Goal: Task Accomplishment & Management: Use online tool/utility

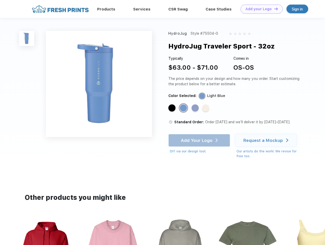
click at [260, 9] on link "Add your Logo Design Tool" at bounding box center [262, 9] width 42 height 9
click at [0, 0] on div "Design Tool" at bounding box center [0, 0] width 0 height 0
click at [274, 9] on link "Add your Logo Design Tool" at bounding box center [262, 9] width 42 height 9
click at [27, 38] on img at bounding box center [26, 38] width 15 height 15
click at [172, 108] on div "Standard Color" at bounding box center [171, 107] width 7 height 7
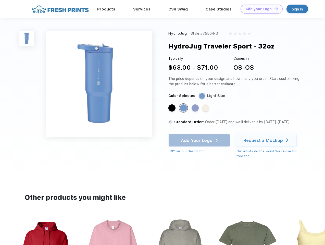
click at [184, 108] on div "Standard Color" at bounding box center [183, 107] width 7 height 7
click at [196, 108] on div "Standard Color" at bounding box center [195, 107] width 7 height 7
click at [206, 108] on div "Standard Color" at bounding box center [205, 107] width 7 height 7
click at [200, 140] on div "Add Your Logo DIY via our design tool. Ah shoot! This product isn't up in our d…" at bounding box center [199, 144] width 62 height 20
click at [267, 140] on div "Request a Mockup" at bounding box center [263, 140] width 40 height 5
